Goal: Information Seeking & Learning: Learn about a topic

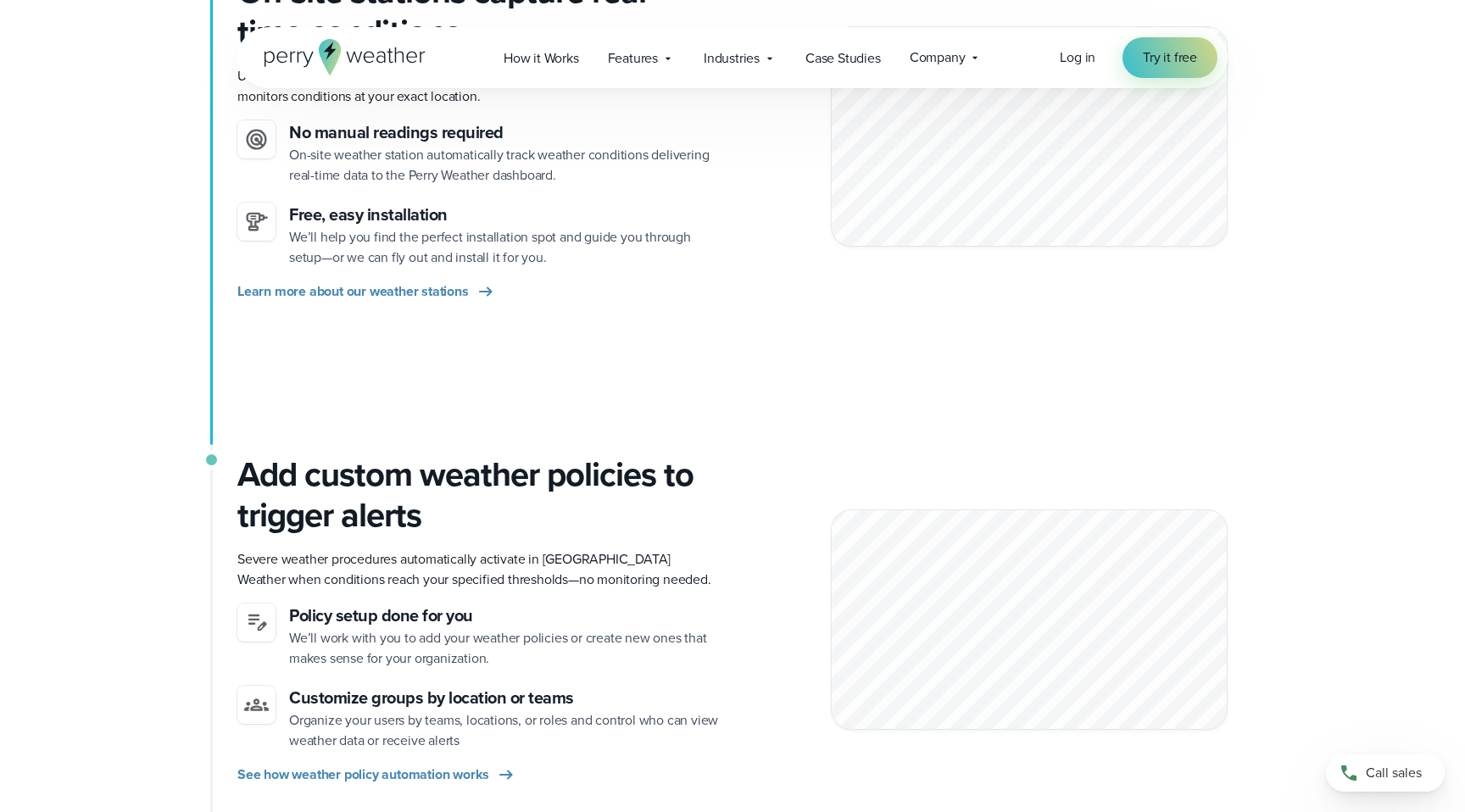
scroll to position [521, 0]
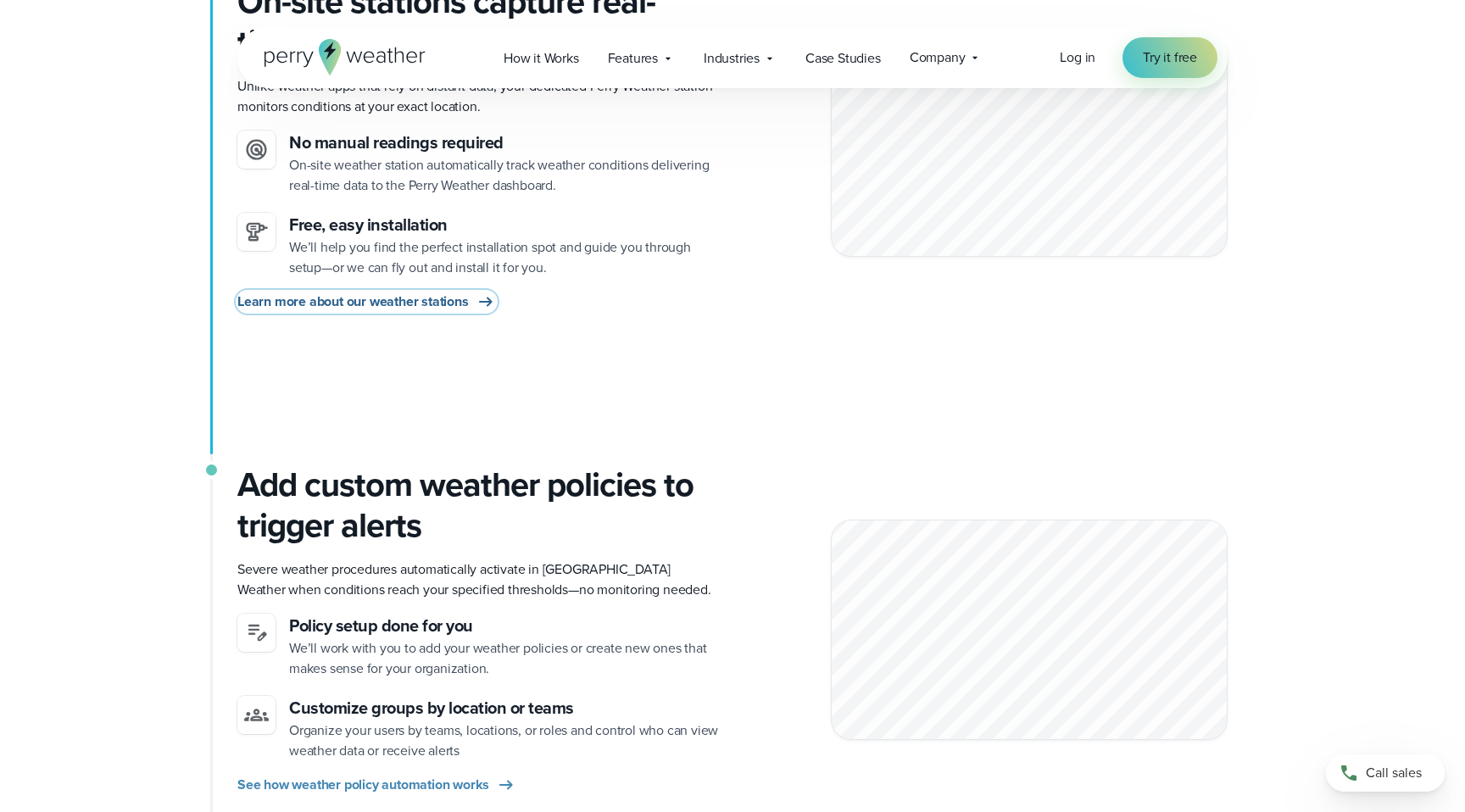
click at [263, 306] on span "Learn more about our weather stations" at bounding box center [353, 301] width 232 height 20
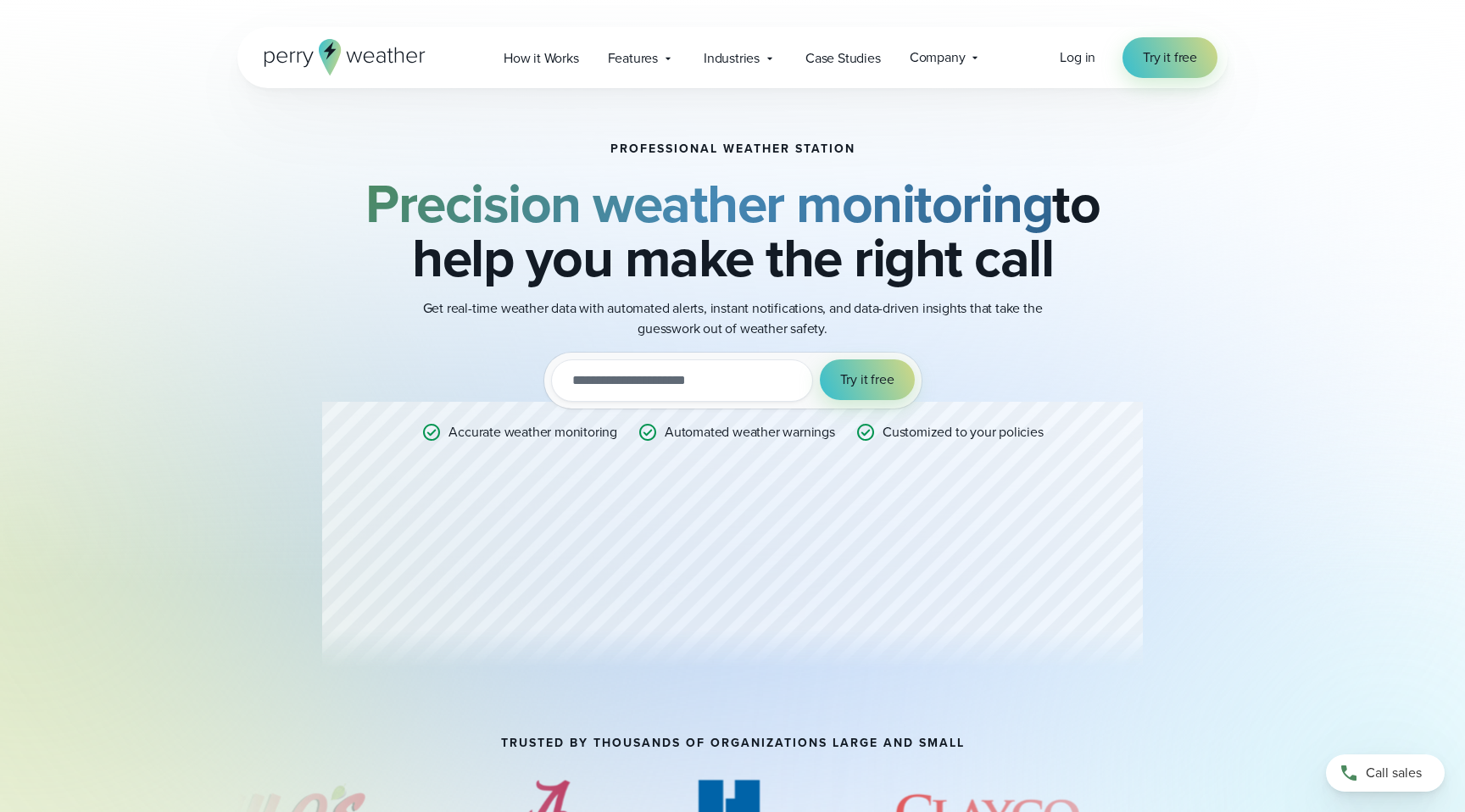
click at [361, 64] on icon at bounding box center [345, 57] width 161 height 36
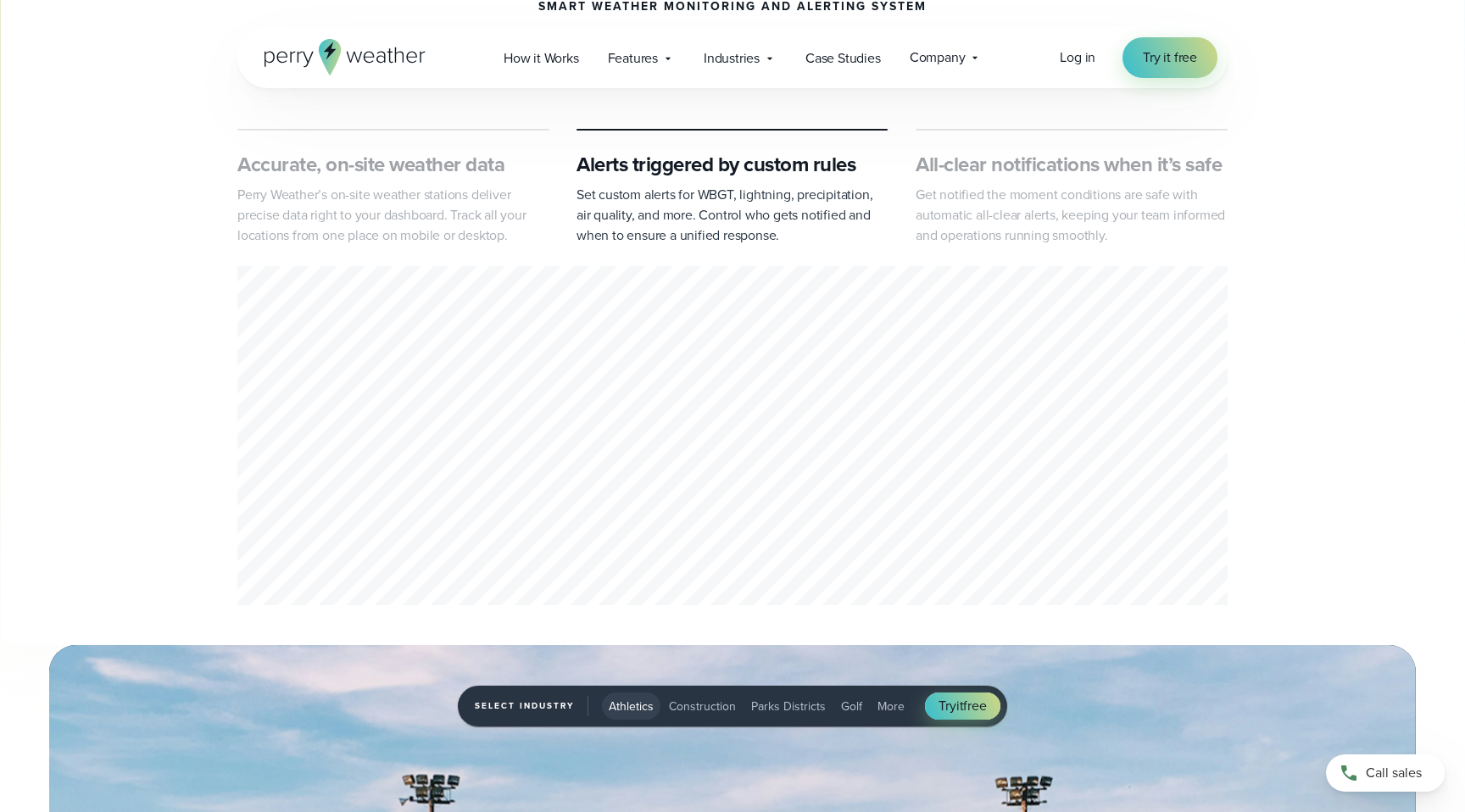
scroll to position [747, 0]
